Goal: Information Seeking & Learning: Find specific page/section

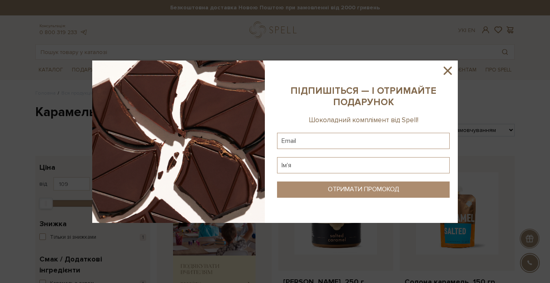
click at [176, 56] on div at bounding box center [275, 141] width 550 height 283
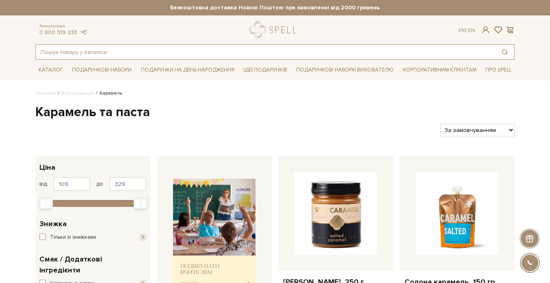
click at [175, 52] on input "text" at bounding box center [266, 52] width 460 height 15
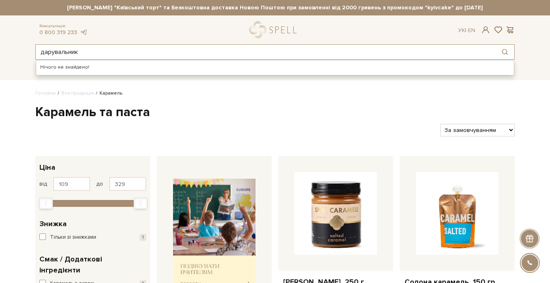
type input "дарувальник"
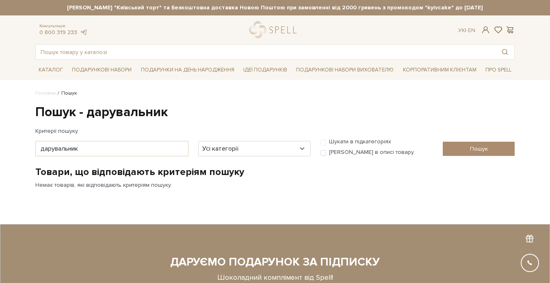
click at [284, 40] on div "Консультація: 0 800 319 233 Ук | En | #набір цукерок #печиво #подарунок" at bounding box center [274, 41] width 489 height 38
click at [278, 31] on link "logo" at bounding box center [274, 30] width 51 height 17
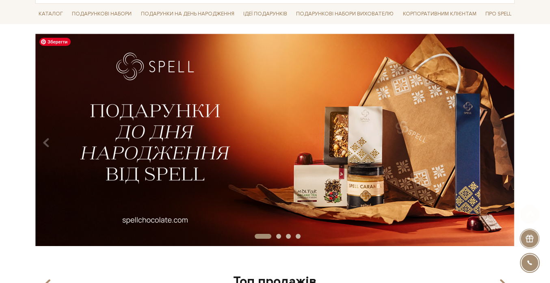
scroll to position [64, 0]
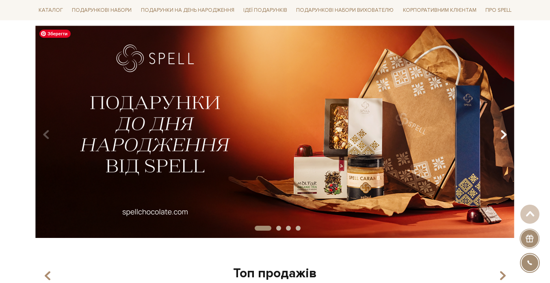
click at [503, 127] on button "Carousel Navigation" at bounding box center [502, 135] width 11 height 19
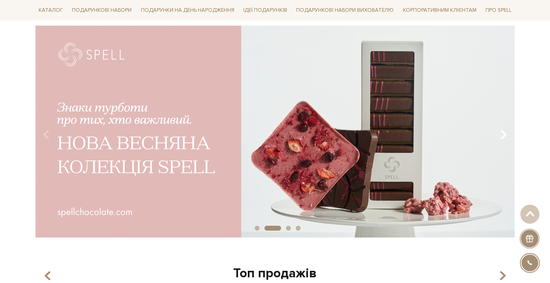
click at [503, 127] on button "Carousel Navigation" at bounding box center [502, 135] width 11 height 19
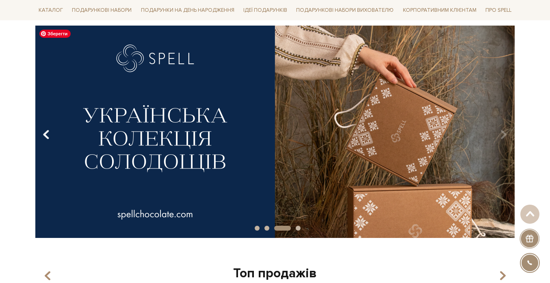
click at [48, 133] on icon "Carousel Navigation" at bounding box center [46, 135] width 7 height 14
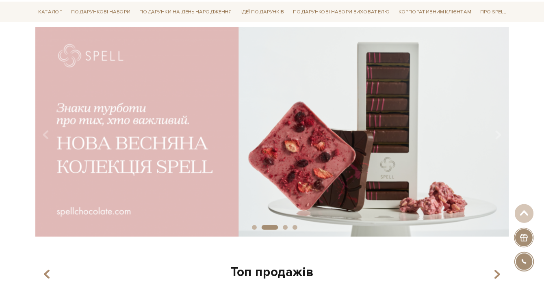
scroll to position [0, 0]
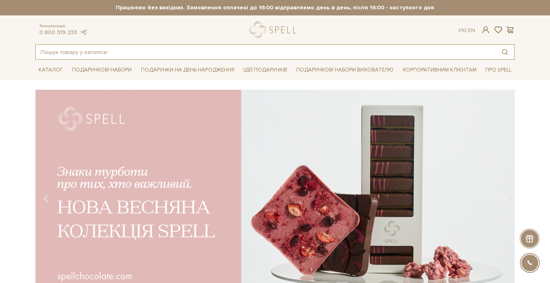
click at [258, 56] on input "text" at bounding box center [266, 52] width 460 height 15
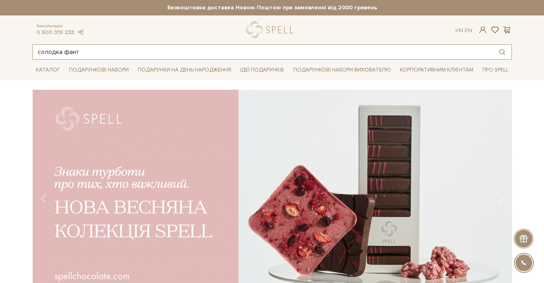
click at [214, 48] on input "солодка фант" at bounding box center [263, 52] width 460 height 15
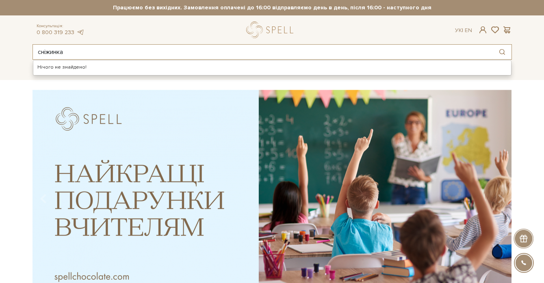
type input "сніжинка"
